Goal: Task Accomplishment & Management: Use online tool/utility

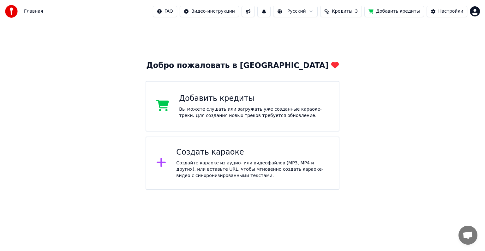
click at [211, 165] on div "Создайте караоке из аудио- или видеофайлов (MP3, MP4 и других), или вставьте UR…" at bounding box center [252, 169] width 152 height 19
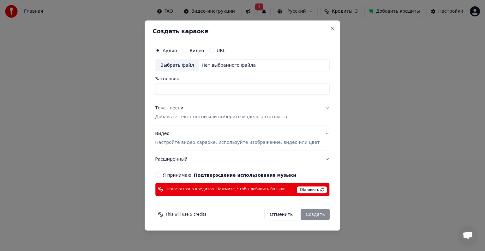
click at [188, 215] on span "This will use 5 credits" at bounding box center [185, 213] width 41 height 5
click at [310, 189] on span "Обновить" at bounding box center [312, 189] width 30 height 7
click at [330, 30] on button "Close" at bounding box center [332, 28] width 5 height 5
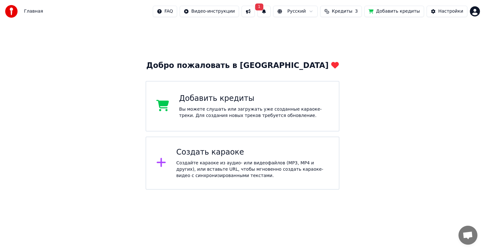
click at [270, 11] on button "1" at bounding box center [263, 11] width 13 height 11
click at [399, 69] on div "Добро пожаловать в Youka Добавить кредиты Вы можете слушать или загружать уже с…" at bounding box center [242, 106] width 485 height 167
click at [255, 9] on button at bounding box center [247, 11] width 13 height 11
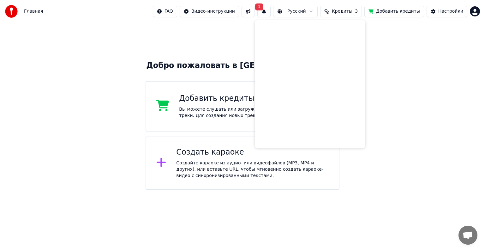
click at [255, 11] on button at bounding box center [247, 11] width 13 height 11
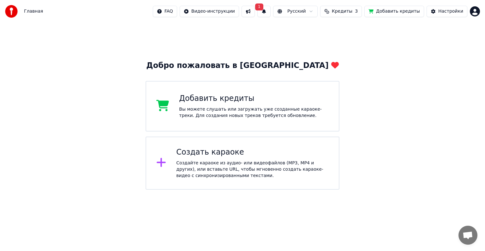
click at [255, 11] on button at bounding box center [247, 11] width 13 height 11
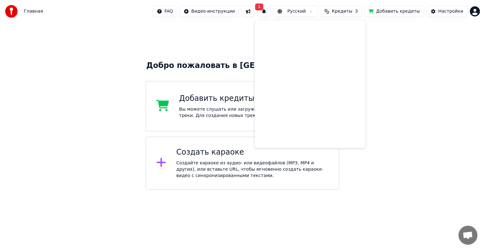
click at [255, 11] on button at bounding box center [247, 11] width 13 height 11
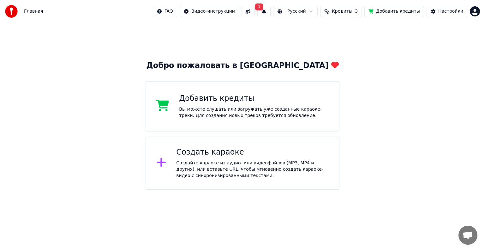
click at [231, 98] on div "Добавить кредиты" at bounding box center [254, 98] width 150 height 10
click at [218, 98] on div "Добавить кредиты" at bounding box center [254, 98] width 150 height 10
click at [406, 9] on button "Добавить кредиты" at bounding box center [394, 11] width 60 height 11
click at [221, 170] on div "Создайте караоке из аудио- или видеофайлов (MP3, MP4 и других), или вставьте UR…" at bounding box center [252, 169] width 152 height 19
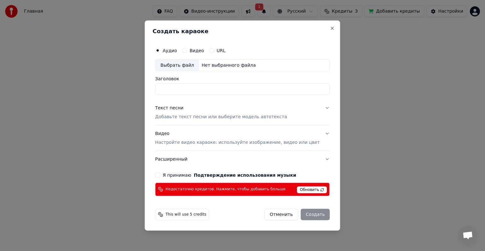
click at [214, 50] on button "URL" at bounding box center [211, 50] width 5 height 5
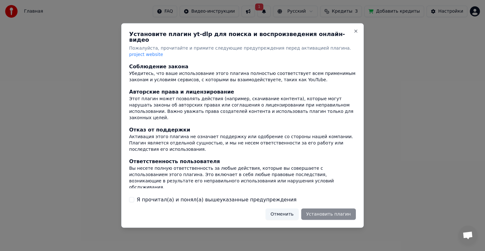
click at [133, 197] on button "Я прочитал(а) и понял(а) вышеуказанные предупреждения" at bounding box center [131, 199] width 5 height 5
click at [338, 208] on button "Установить плагин" at bounding box center [328, 213] width 55 height 11
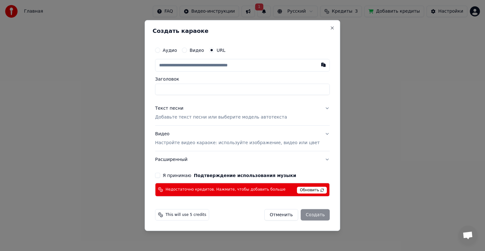
click at [187, 50] on button "Видео" at bounding box center [184, 50] width 5 height 5
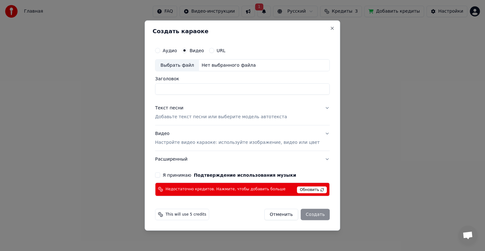
click at [160, 50] on button "Аудио" at bounding box center [157, 50] width 5 height 5
click at [330, 28] on button "Close" at bounding box center [332, 28] width 5 height 5
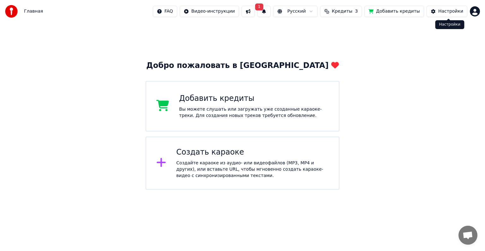
click at [449, 10] on div "Настройки" at bounding box center [450, 11] width 25 height 6
click at [352, 12] on span "Кредиты" at bounding box center [342, 11] width 21 height 6
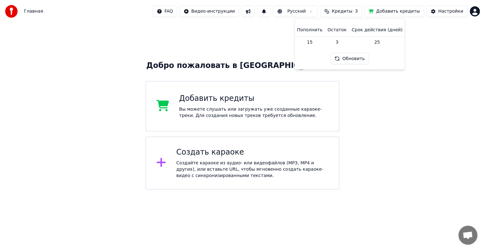
click at [316, 42] on td "15" at bounding box center [309, 41] width 30 height 11
click at [338, 42] on td "3" at bounding box center [337, 41] width 24 height 11
click at [356, 60] on button "Обновить" at bounding box center [349, 58] width 38 height 11
